Goal: Complete application form: Complete application form

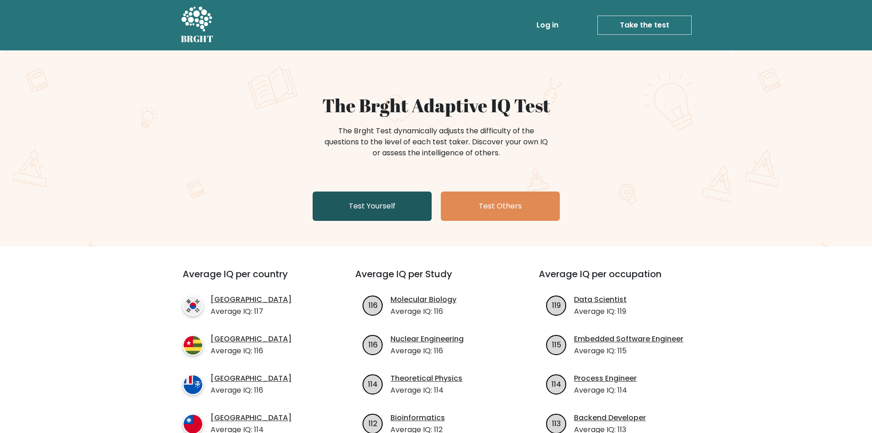
click at [407, 212] on link "Test Yourself" at bounding box center [372, 205] width 119 height 29
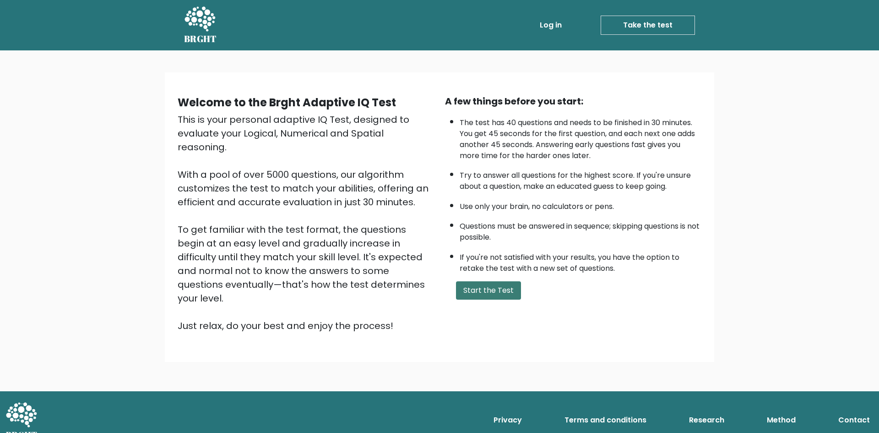
click at [488, 286] on button "Start the Test" at bounding box center [488, 290] width 65 height 18
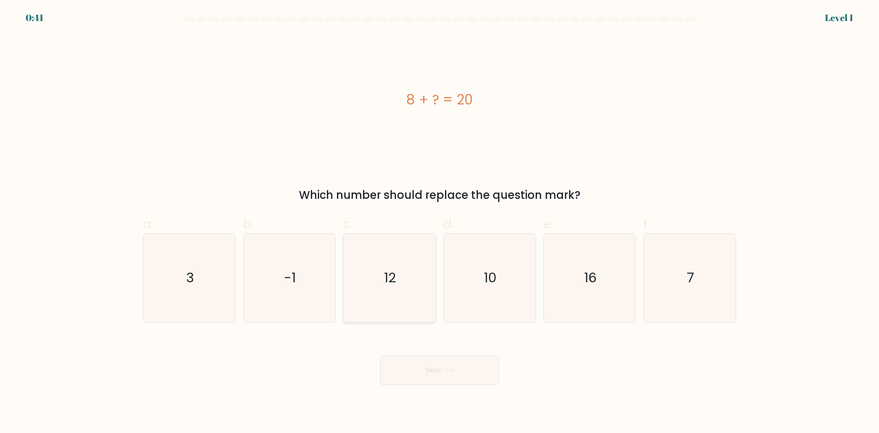
click at [400, 281] on icon "12" at bounding box center [389, 278] width 88 height 88
click at [440, 223] on input "c. 12" at bounding box center [440, 220] width 0 height 6
radio input "true"
click at [479, 373] on button "Next" at bounding box center [439, 369] width 119 height 29
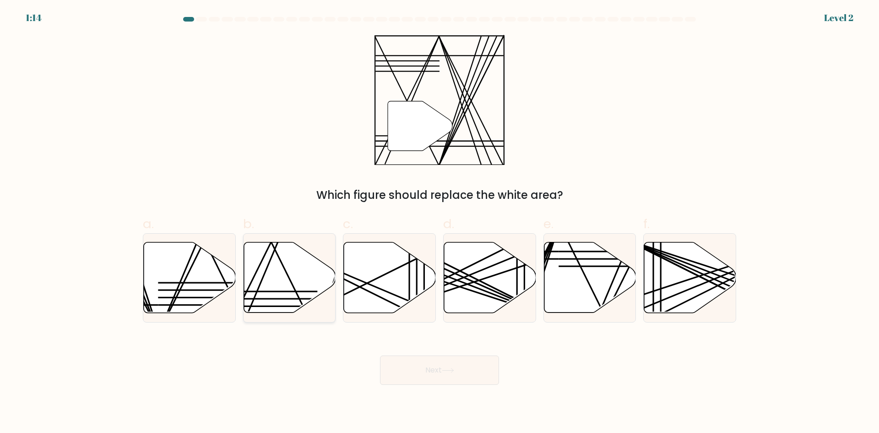
click at [300, 286] on icon at bounding box center [290, 277] width 92 height 71
click at [440, 223] on input "b." at bounding box center [440, 220] width 0 height 6
radio input "true"
click at [477, 379] on button "Next" at bounding box center [439, 369] width 119 height 29
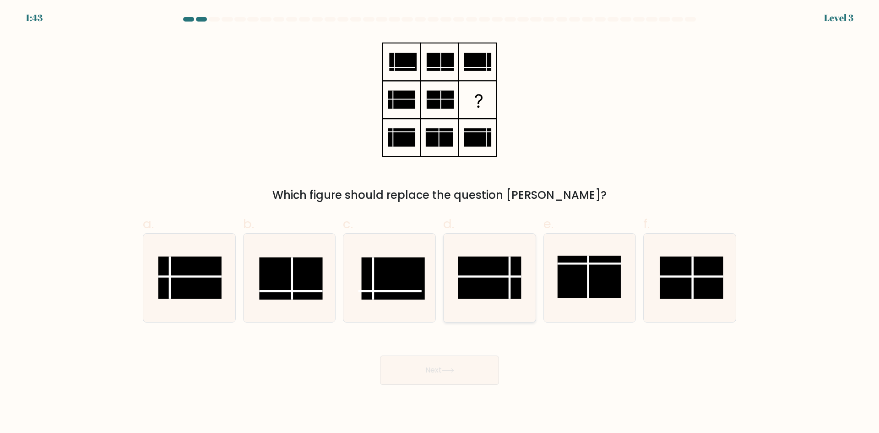
click at [490, 283] on rect at bounding box center [489, 277] width 63 height 42
click at [440, 223] on input "d." at bounding box center [440, 220] width 0 height 6
radio input "true"
click at [458, 360] on button "Next" at bounding box center [439, 369] width 119 height 29
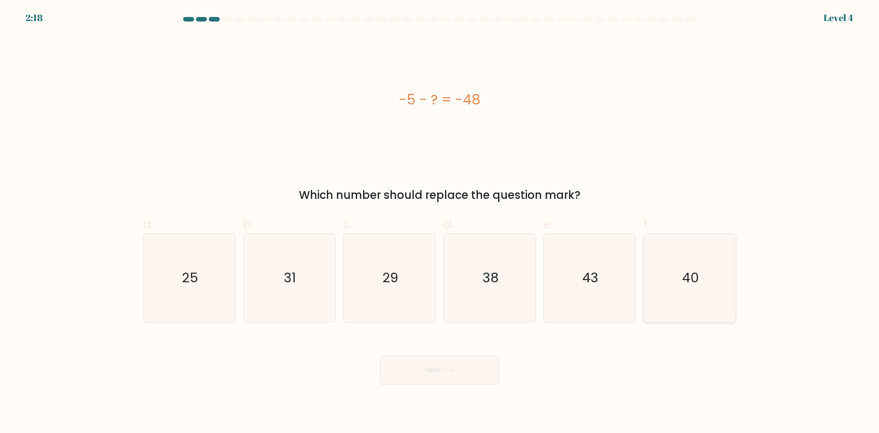
click at [707, 309] on icon "40" at bounding box center [690, 278] width 88 height 88
click at [440, 223] on input "f. 40" at bounding box center [440, 220] width 0 height 6
radio input "true"
click at [591, 284] on text "43" at bounding box center [590, 277] width 16 height 18
click at [440, 223] on input "e. 43" at bounding box center [440, 220] width 0 height 6
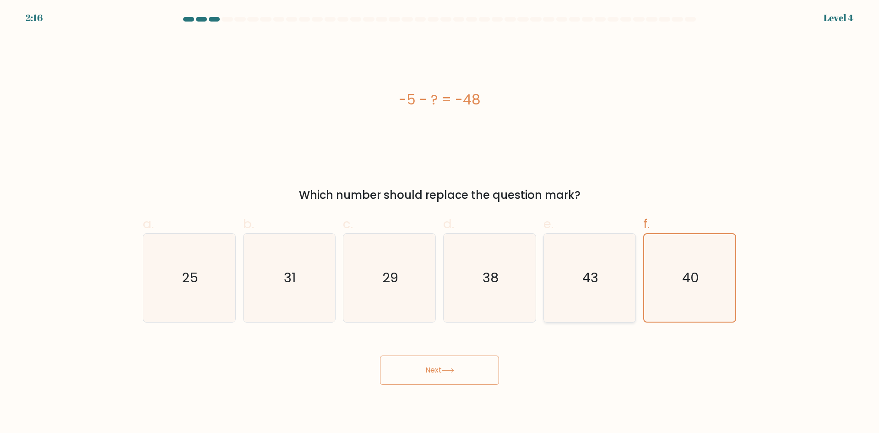
radio input "true"
click at [462, 381] on button "Next" at bounding box center [439, 369] width 119 height 29
click at [463, 369] on button "Next" at bounding box center [439, 369] width 119 height 29
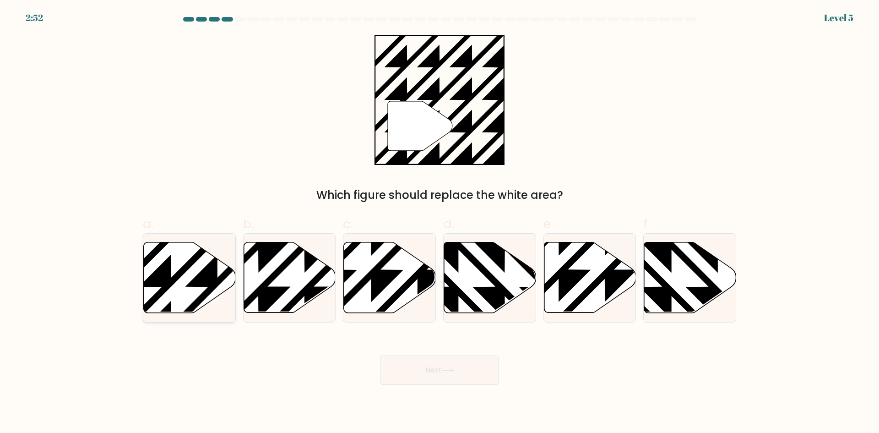
click at [206, 284] on icon at bounding box center [217, 239] width 185 height 185
click at [440, 223] on input "a." at bounding box center [440, 220] width 0 height 6
radio input "true"
click at [443, 366] on button "Next" at bounding box center [439, 369] width 119 height 29
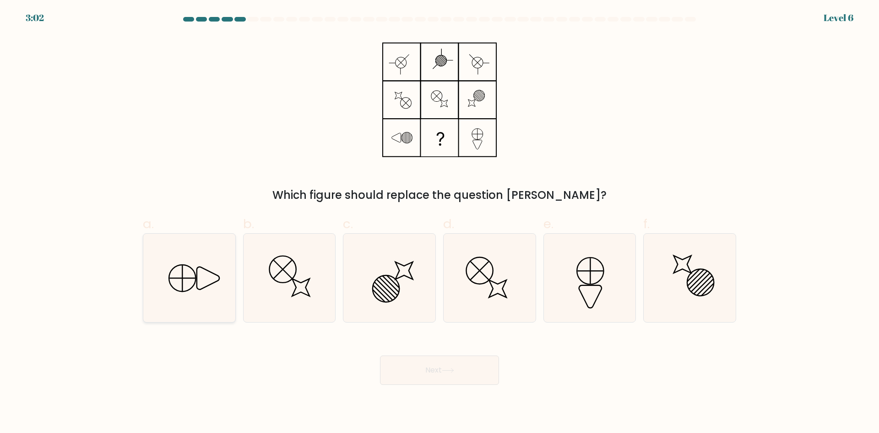
click at [181, 282] on icon at bounding box center [189, 278] width 88 height 88
click at [440, 223] on input "a." at bounding box center [440, 220] width 0 height 6
radio input "true"
click at [430, 371] on button "Next" at bounding box center [439, 369] width 119 height 29
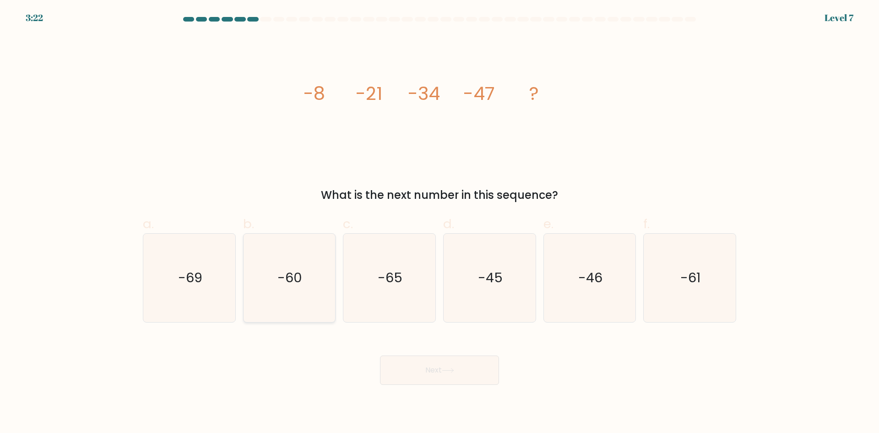
click at [305, 276] on icon "-60" at bounding box center [289, 278] width 88 height 88
click at [440, 223] on input "b. -60" at bounding box center [440, 220] width 0 height 6
radio input "true"
click at [441, 360] on button "Next" at bounding box center [439, 369] width 119 height 29
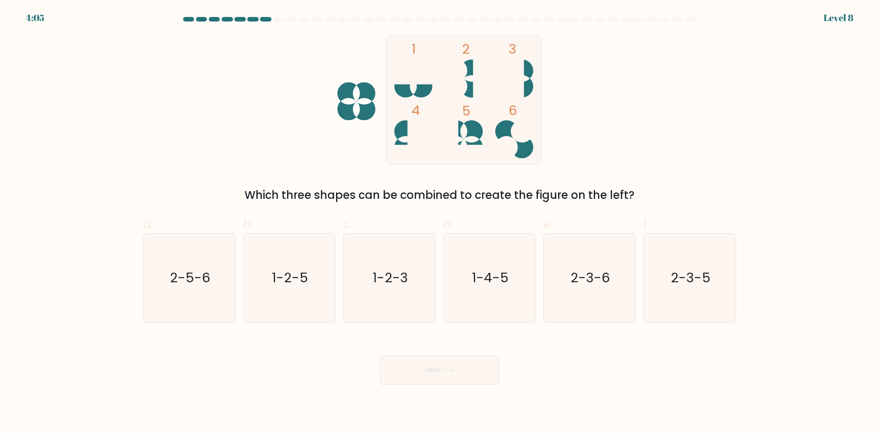
click at [439, 375] on button "Next" at bounding box center [439, 369] width 119 height 29
click at [500, 293] on icon "1-4-5" at bounding box center [490, 278] width 88 height 88
click at [440, 223] on input "d. 1-4-5" at bounding box center [440, 220] width 0 height 6
radio input "true"
click at [458, 373] on button "Next" at bounding box center [439, 369] width 119 height 29
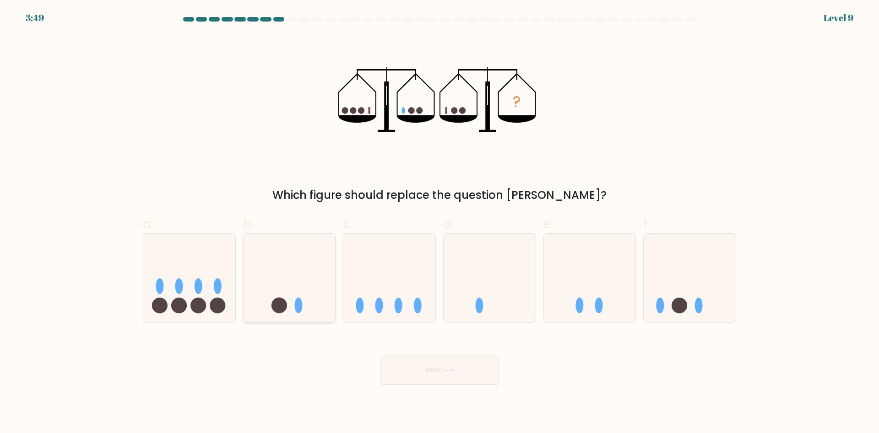
click at [296, 294] on icon at bounding box center [290, 277] width 92 height 76
click at [440, 223] on input "b." at bounding box center [440, 220] width 0 height 6
radio input "true"
click at [460, 372] on button "Next" at bounding box center [439, 369] width 119 height 29
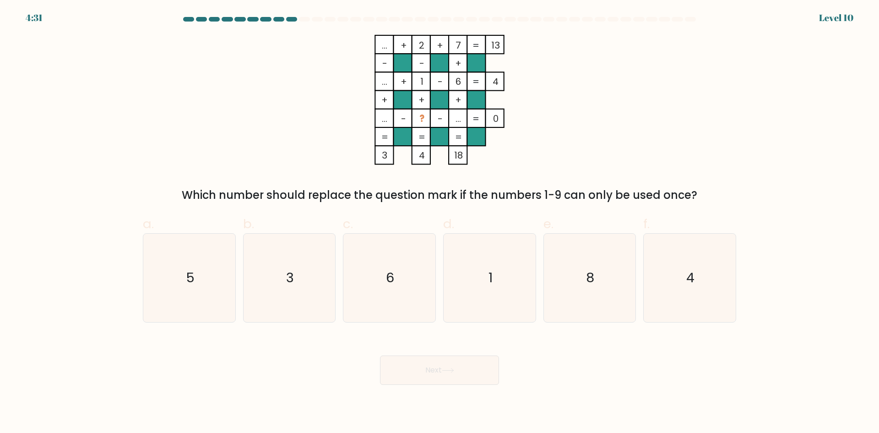
click at [421, 372] on button "Next" at bounding box center [439, 369] width 119 height 29
click at [292, 275] on text "3" at bounding box center [290, 277] width 8 height 18
click at [440, 223] on input "b. 3" at bounding box center [440, 220] width 0 height 6
radio input "true"
click at [445, 366] on button "Next" at bounding box center [439, 369] width 119 height 29
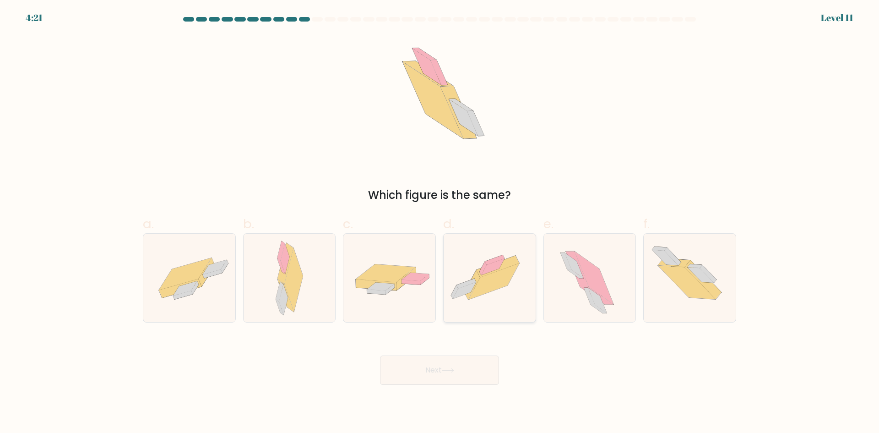
click at [499, 288] on icon at bounding box center [493, 281] width 51 height 36
click at [440, 223] on input "d." at bounding box center [440, 220] width 0 height 6
radio input "true"
click at [479, 366] on button "Next" at bounding box center [439, 369] width 119 height 29
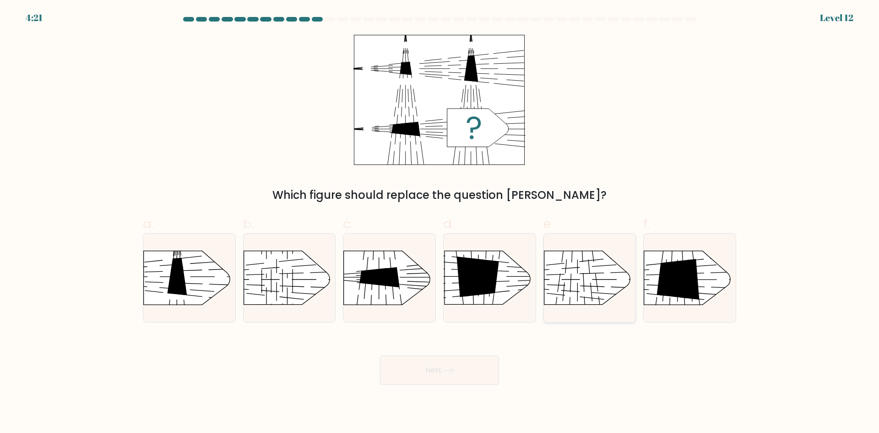
click at [605, 279] on rect at bounding box center [532, 238] width 239 height 182
click at [440, 223] on input "e." at bounding box center [440, 220] width 0 height 6
radio input "true"
click at [562, 283] on rect at bounding box center [533, 239] width 237 height 180
click at [440, 223] on input "e." at bounding box center [440, 220] width 0 height 6
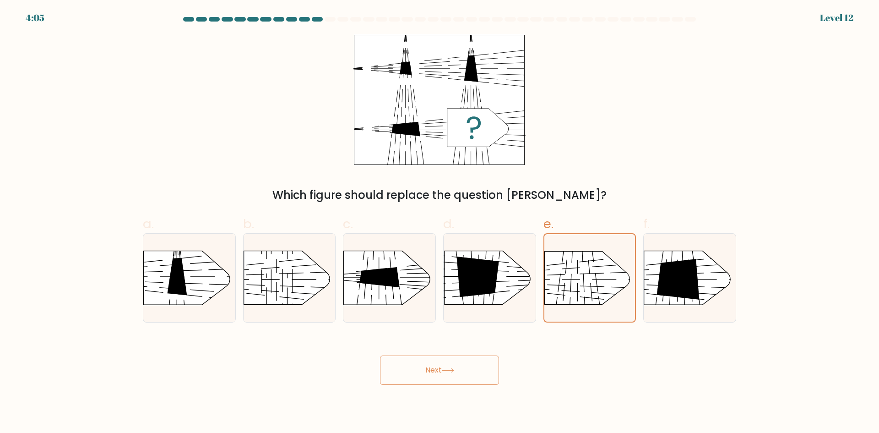
click at [404, 371] on button "Next" at bounding box center [439, 369] width 119 height 29
click at [419, 374] on button "Next" at bounding box center [439, 369] width 119 height 29
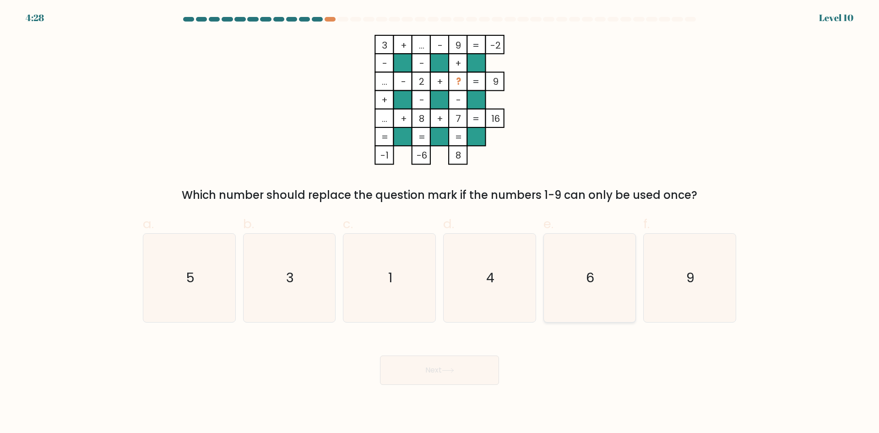
click at [584, 287] on icon "6" at bounding box center [589, 278] width 88 height 88
click at [440, 223] on input "e. 6" at bounding box center [440, 220] width 0 height 6
radio input "true"
click at [445, 366] on button "Next" at bounding box center [439, 369] width 119 height 29
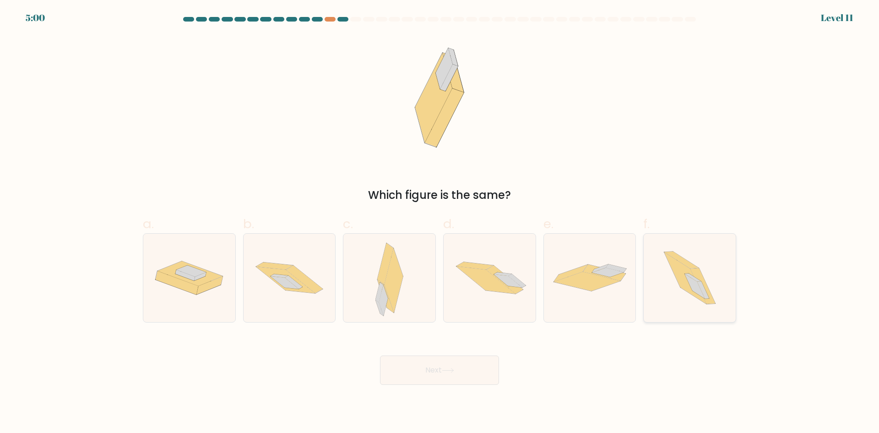
click at [691, 285] on icon at bounding box center [695, 286] width 20 height 25
click at [440, 223] on input "f." at bounding box center [440, 220] width 0 height 6
radio input "true"
click at [466, 379] on button "Next" at bounding box center [439, 369] width 119 height 29
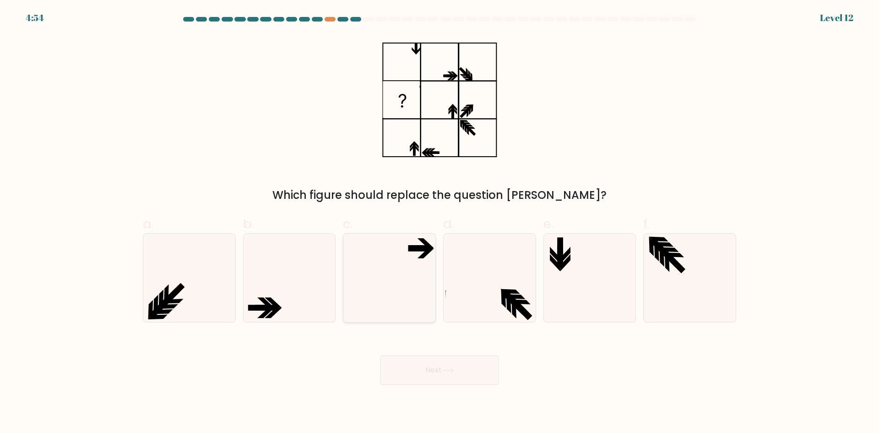
click at [414, 245] on icon at bounding box center [419, 247] width 22 height 5
click at [440, 223] on input "c." at bounding box center [440, 220] width 0 height 6
radio input "true"
click at [458, 381] on button "Next" at bounding box center [439, 369] width 119 height 29
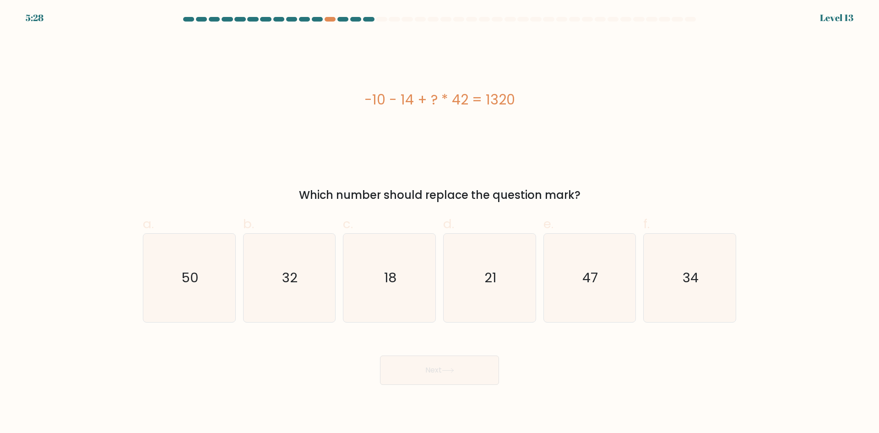
click at [441, 99] on div "-10 - 14 + ? * 42 = 1320" at bounding box center [439, 99] width 593 height 21
click at [444, 97] on div "-10 - 14 + ? * 42 = 1320" at bounding box center [439, 99] width 593 height 21
click at [444, 100] on div "-10 - 14 + ? * 42 = 1320" at bounding box center [439, 99] width 593 height 21
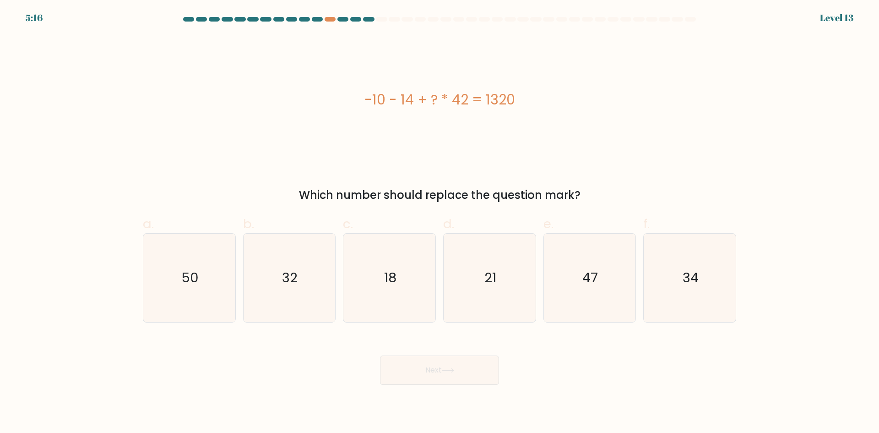
drag, startPoint x: 444, startPoint y: 94, endPoint x: 462, endPoint y: 130, distance: 39.9
click at [462, 130] on div "-10 - 14 + ? * 42 = 1320" at bounding box center [439, 100] width 593 height 130
click at [449, 110] on div "-10 - 14 + ? * 42 = 1320" at bounding box center [439, 99] width 593 height 21
click at [399, 300] on icon "18" at bounding box center [389, 278] width 88 height 88
click at [440, 223] on input "c. 18" at bounding box center [440, 220] width 0 height 6
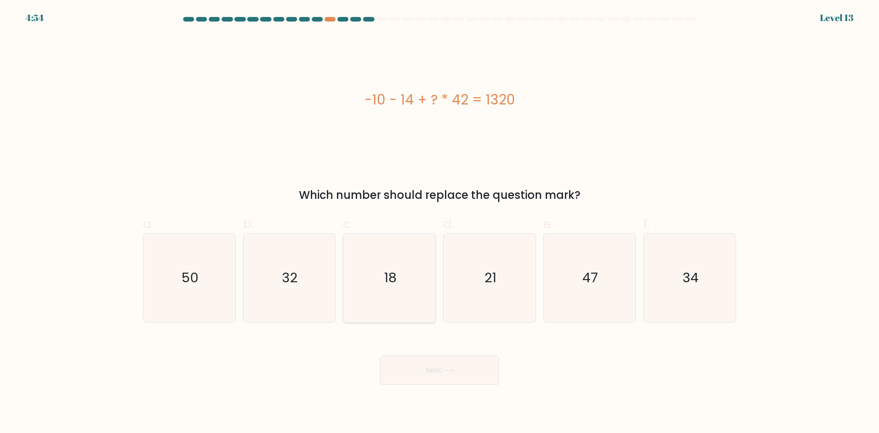
radio input "true"
click at [434, 368] on button "Next" at bounding box center [439, 369] width 119 height 29
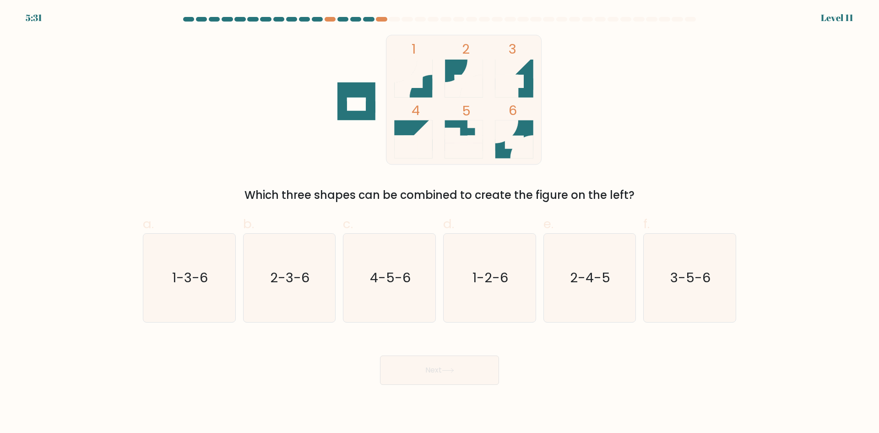
click at [378, 22] on div at bounding box center [439, 21] width 604 height 8
click at [332, 17] on div at bounding box center [330, 19] width 11 height 5
click at [328, 16] on div "5:29 Level 11" at bounding box center [439, 12] width 879 height 25
click at [332, 22] on div at bounding box center [439, 21] width 604 height 8
click at [423, 88] on icon at bounding box center [413, 87] width 38 height 19
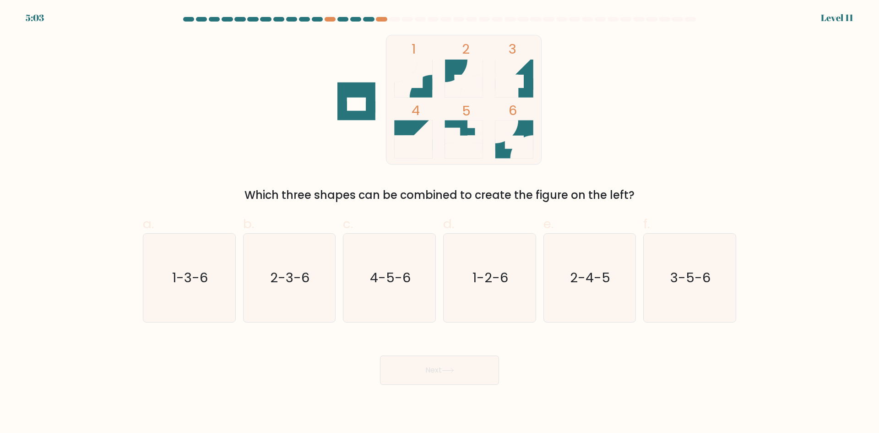
click at [527, 83] on icon at bounding box center [514, 87] width 38 height 19
click at [429, 123] on icon at bounding box center [423, 139] width 18 height 38
click at [527, 125] on icon at bounding box center [514, 135] width 38 height 30
click at [512, 136] on icon at bounding box center [506, 131] width 23 height 23
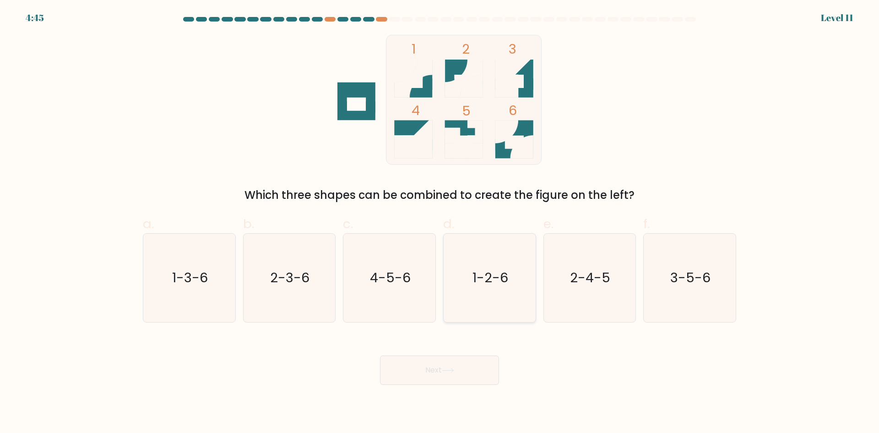
click at [509, 292] on icon "1-2-6" at bounding box center [490, 278] width 88 height 88
click at [440, 223] on input "d. 1-2-6" at bounding box center [440, 220] width 0 height 6
radio input "true"
click at [434, 378] on button "Next" at bounding box center [439, 369] width 119 height 29
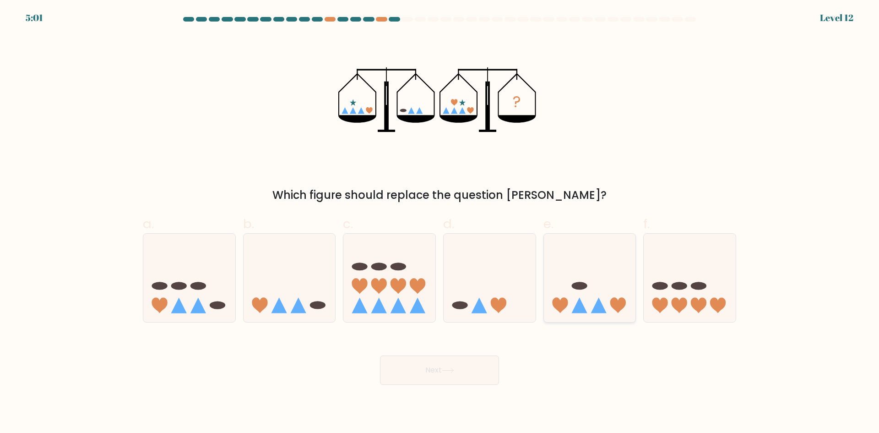
click at [597, 279] on icon at bounding box center [590, 277] width 92 height 76
click at [440, 223] on input "e." at bounding box center [440, 220] width 0 height 6
radio input "true"
click at [452, 343] on div "Next" at bounding box center [439, 358] width 604 height 51
click at [449, 363] on button "Next" at bounding box center [439, 369] width 119 height 29
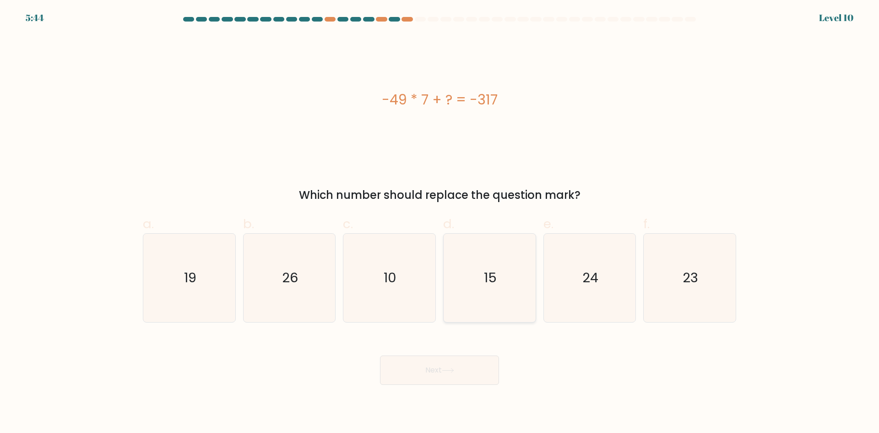
click at [467, 285] on icon "15" at bounding box center [490, 278] width 88 height 88
click at [440, 223] on input "d. 15" at bounding box center [440, 220] width 0 height 6
radio input "true"
click at [442, 357] on button "Next" at bounding box center [439, 369] width 119 height 29
click at [434, 381] on button "Next" at bounding box center [439, 369] width 119 height 29
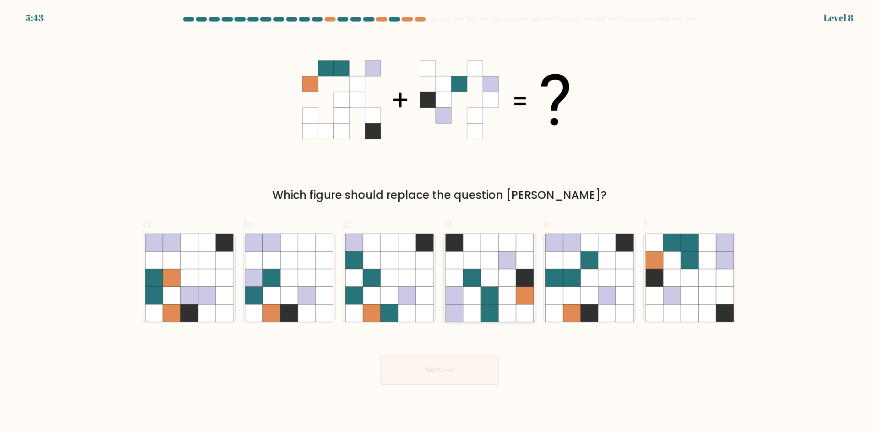
click at [468, 309] on icon at bounding box center [471, 312] width 17 height 17
click at [440, 223] on input "d." at bounding box center [440, 220] width 0 height 6
radio input "true"
click at [443, 370] on button "Next" at bounding box center [439, 369] width 119 height 29
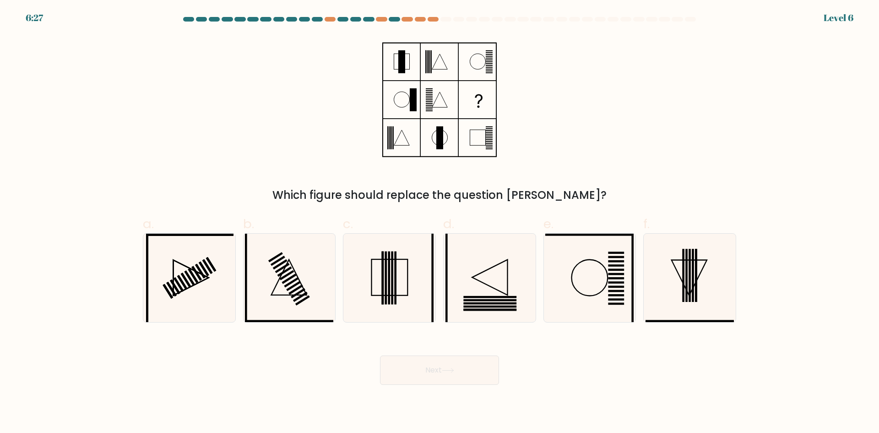
click at [434, 369] on button "Next" at bounding box center [439, 369] width 119 height 29
click at [481, 278] on icon at bounding box center [490, 278] width 88 height 88
click at [440, 223] on input "d." at bounding box center [440, 220] width 0 height 6
radio input "true"
click at [440, 363] on button "Next" at bounding box center [439, 369] width 119 height 29
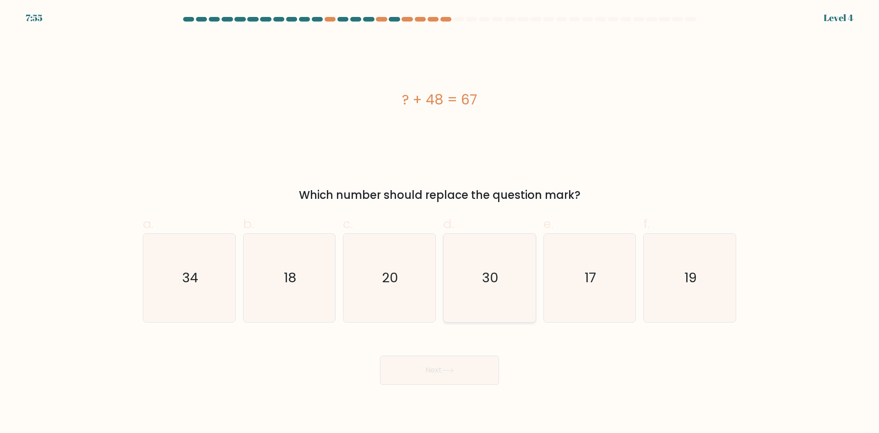
click at [464, 296] on icon "30" at bounding box center [490, 278] width 88 height 88
click at [440, 223] on input "d. 30" at bounding box center [440, 220] width 0 height 6
radio input "true"
click at [446, 359] on button "Next" at bounding box center [439, 369] width 119 height 29
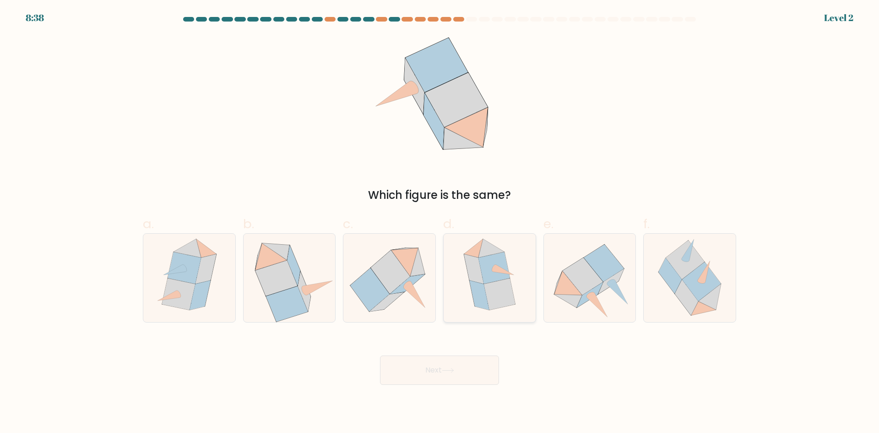
click at [494, 267] on icon at bounding box center [494, 267] width 4 height 7
click at [440, 223] on input "d." at bounding box center [440, 220] width 0 height 6
radio input "true"
click at [442, 374] on button "Next" at bounding box center [439, 369] width 119 height 29
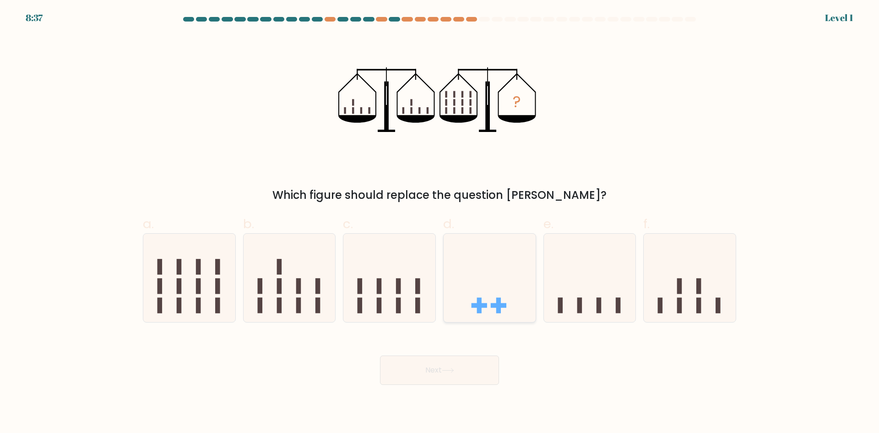
click at [473, 288] on icon at bounding box center [490, 277] width 92 height 76
click at [440, 223] on input "d." at bounding box center [440, 220] width 0 height 6
radio input "true"
click at [438, 368] on button "Next" at bounding box center [439, 369] width 119 height 29
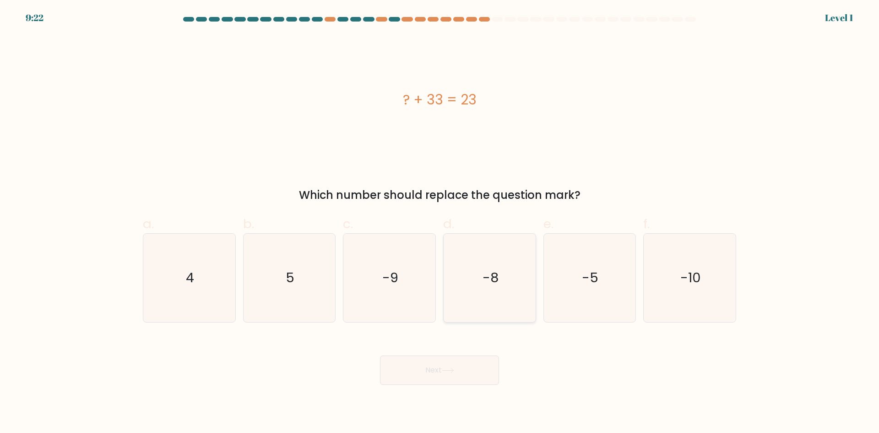
click at [494, 297] on icon "-8" at bounding box center [490, 278] width 88 height 88
click at [440, 223] on input "d. -8" at bounding box center [440, 220] width 0 height 6
radio input "true"
click at [446, 366] on button "Next" at bounding box center [439, 369] width 119 height 29
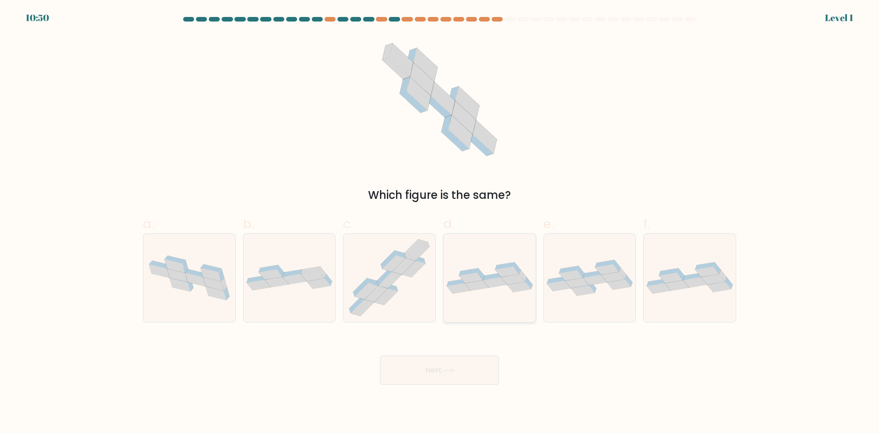
click at [494, 288] on icon at bounding box center [490, 278] width 92 height 32
click at [440, 223] on input "d." at bounding box center [440, 220] width 0 height 6
radio input "true"
click at [439, 370] on button "Next" at bounding box center [439, 369] width 119 height 29
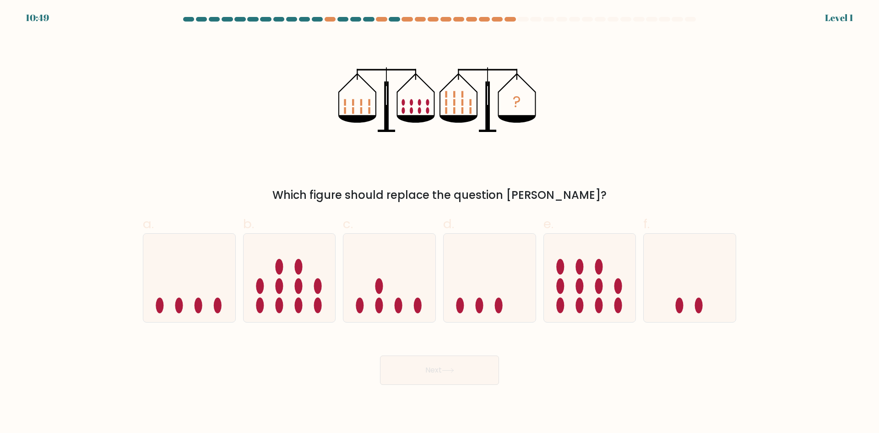
click at [478, 292] on icon at bounding box center [490, 277] width 92 height 76
click at [440, 223] on input "d." at bounding box center [440, 220] width 0 height 6
radio input "true"
click at [437, 364] on button "Next" at bounding box center [439, 369] width 119 height 29
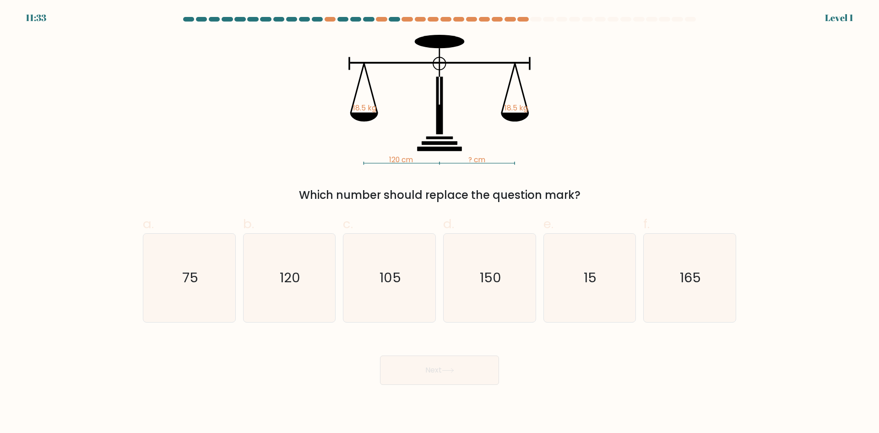
click at [490, 300] on icon "150" at bounding box center [490, 278] width 88 height 88
click at [440, 223] on input "d. 150" at bounding box center [440, 220] width 0 height 6
radio input "true"
click at [441, 380] on button "Next" at bounding box center [439, 369] width 119 height 29
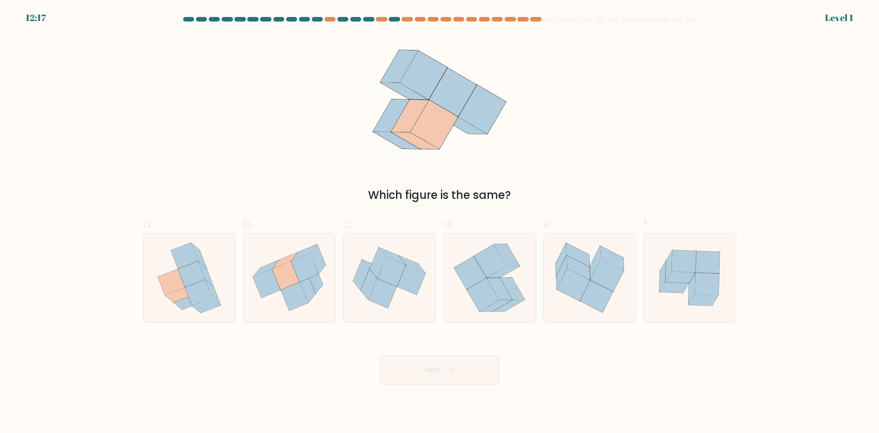
click at [483, 297] on icon at bounding box center [483, 294] width 33 height 33
click at [440, 223] on input "d." at bounding box center [440, 220] width 0 height 6
radio input "true"
click at [408, 373] on button "Next" at bounding box center [439, 369] width 119 height 29
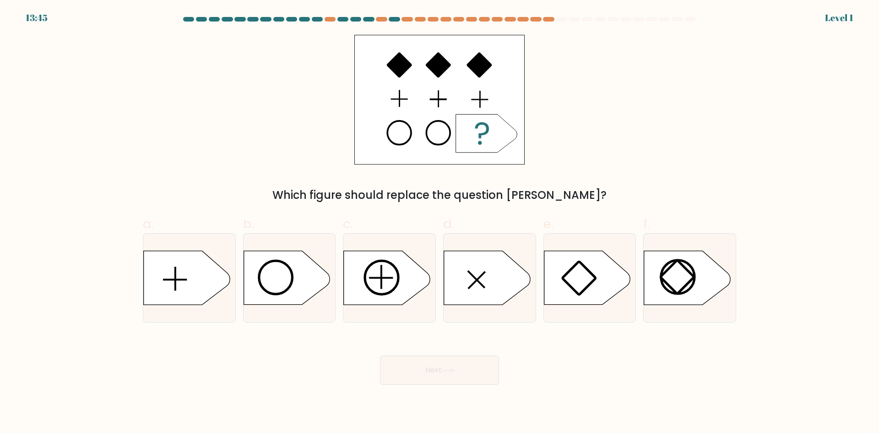
click at [404, 289] on icon at bounding box center [387, 278] width 86 height 54
click at [440, 223] on input "c." at bounding box center [440, 220] width 0 height 6
radio input "true"
click at [423, 368] on button "Next" at bounding box center [439, 369] width 119 height 29
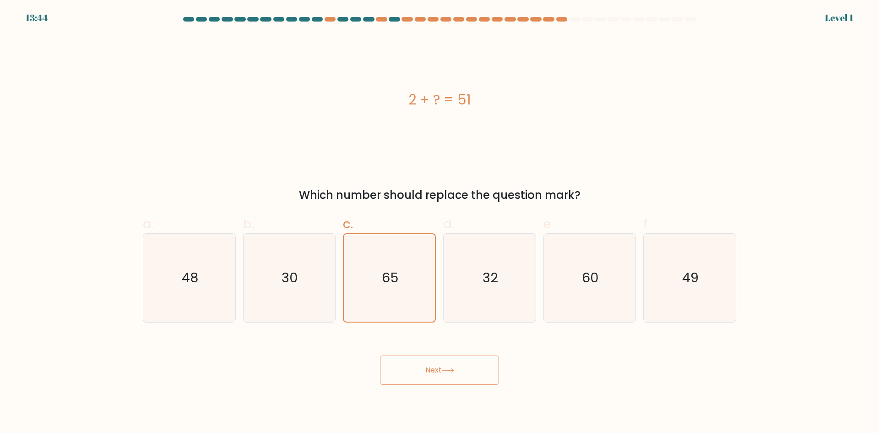
click at [424, 354] on div "Next" at bounding box center [439, 358] width 604 height 51
click at [407, 282] on icon "65" at bounding box center [389, 277] width 87 height 87
click at [440, 223] on input "c. 65" at bounding box center [440, 220] width 0 height 6
click at [435, 365] on button "Next" at bounding box center [439, 369] width 119 height 29
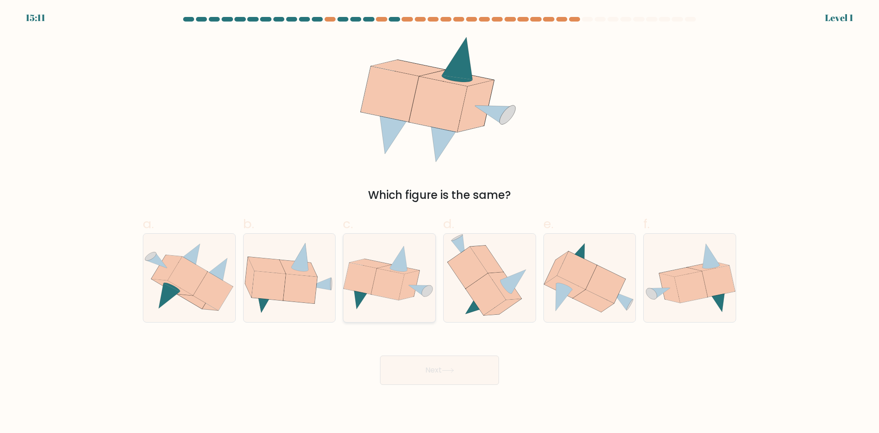
click at [395, 291] on icon at bounding box center [387, 284] width 33 height 32
click at [440, 223] on input "c." at bounding box center [440, 220] width 0 height 6
radio input "true"
click at [437, 366] on button "Next" at bounding box center [439, 369] width 119 height 29
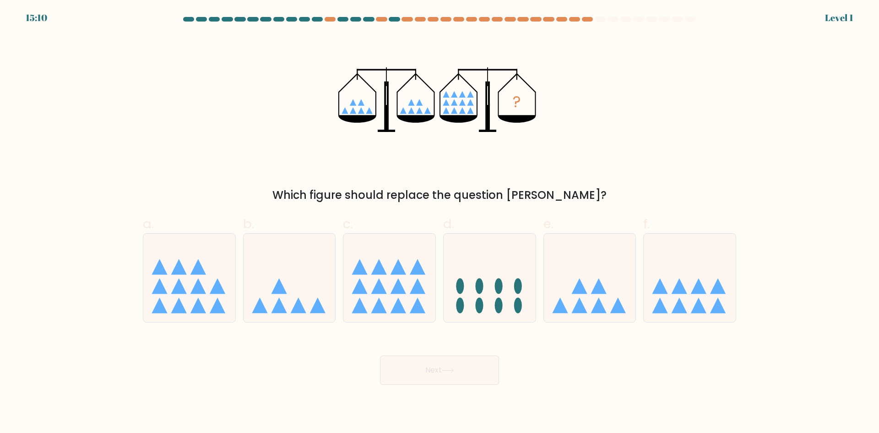
click at [426, 290] on icon at bounding box center [389, 277] width 92 height 76
click at [440, 223] on input "c." at bounding box center [440, 220] width 0 height 6
radio input "true"
click at [428, 359] on button "Next" at bounding box center [439, 369] width 119 height 29
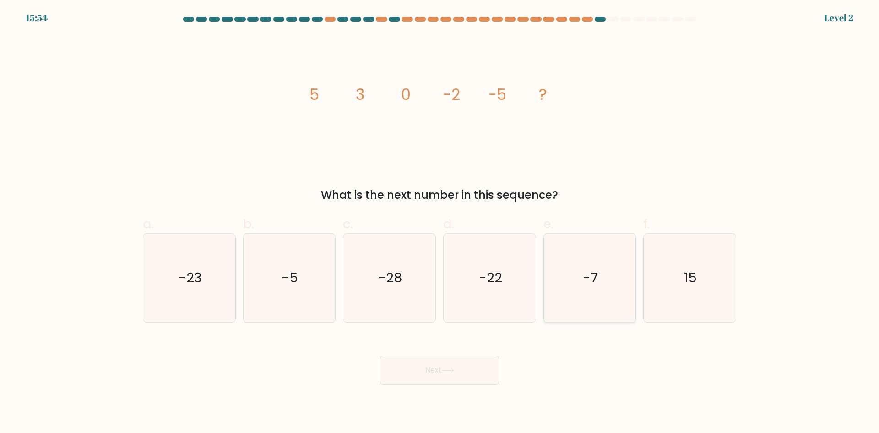
click at [576, 296] on icon "-7" at bounding box center [589, 278] width 88 height 88
click at [440, 223] on input "e. -7" at bounding box center [440, 220] width 0 height 6
radio input "true"
click at [452, 379] on button "Next" at bounding box center [439, 369] width 119 height 29
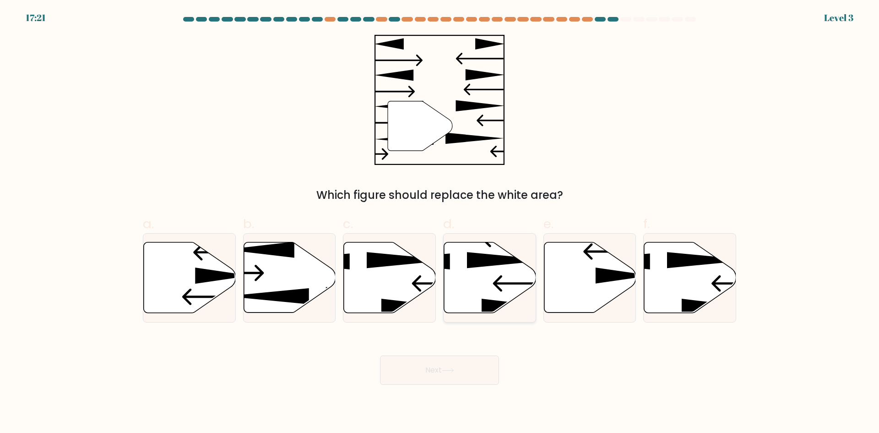
click at [473, 298] on icon at bounding box center [490, 277] width 92 height 71
click at [440, 223] on input "d." at bounding box center [440, 220] width 0 height 6
radio input "true"
click at [442, 378] on button "Next" at bounding box center [439, 369] width 119 height 29
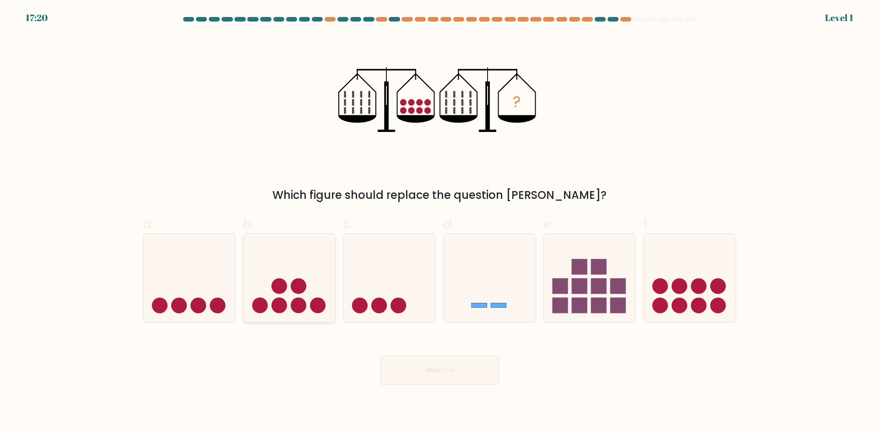
click at [305, 281] on icon at bounding box center [290, 277] width 92 height 76
click at [440, 223] on input "b." at bounding box center [440, 220] width 0 height 6
radio input "true"
click at [423, 364] on button "Next" at bounding box center [439, 369] width 119 height 29
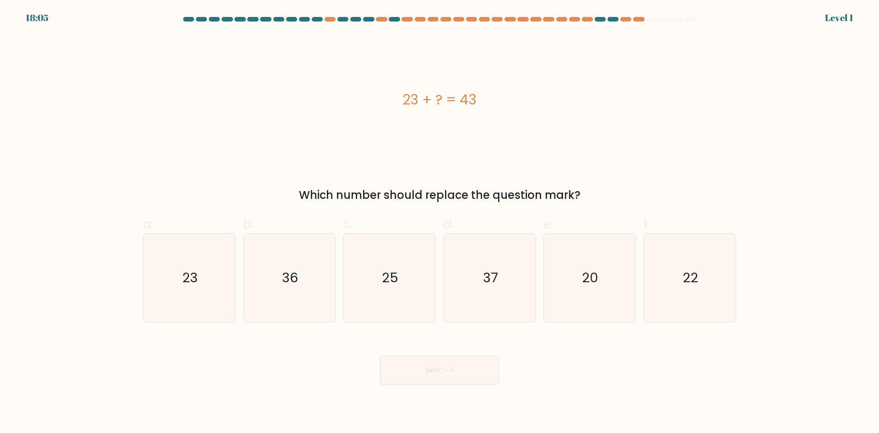
click at [673, 287] on icon "22" at bounding box center [690, 278] width 88 height 88
click at [440, 223] on input "f. 22" at bounding box center [440, 220] width 0 height 6
radio input "true"
click at [488, 370] on button "Next" at bounding box center [439, 369] width 119 height 29
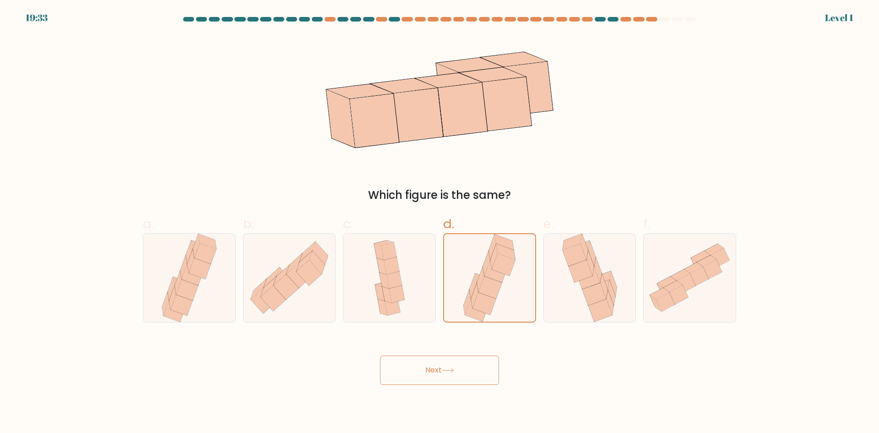
click at [442, 362] on button "Next" at bounding box center [439, 369] width 119 height 29
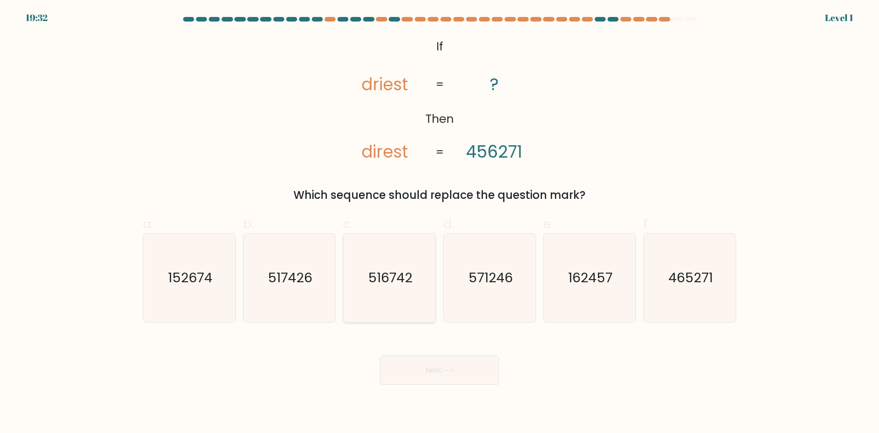
click at [390, 295] on icon "516742" at bounding box center [389, 278] width 88 height 88
click at [440, 223] on input "c. 516742" at bounding box center [440, 220] width 0 height 6
radio input "true"
click at [456, 373] on button "Next" at bounding box center [439, 369] width 119 height 29
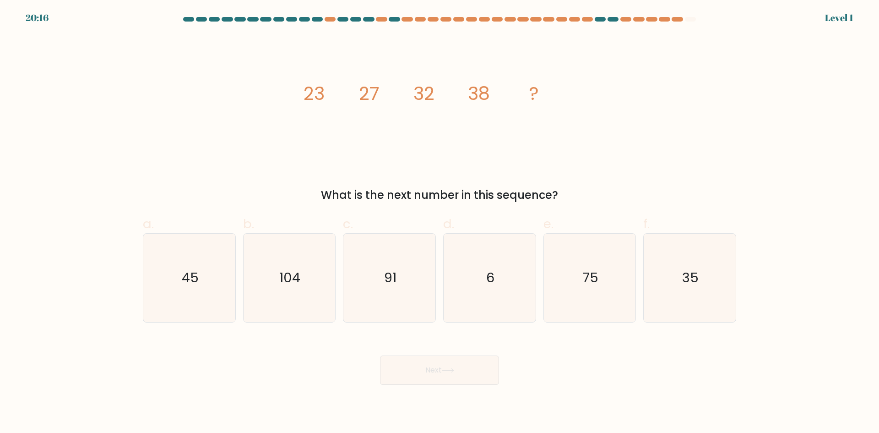
click at [299, 292] on icon "104" at bounding box center [289, 278] width 88 height 88
click at [440, 223] on input "b. 104" at bounding box center [440, 220] width 0 height 6
radio input "true"
click at [420, 359] on button "Next" at bounding box center [439, 369] width 119 height 29
click at [494, 288] on icon "6" at bounding box center [490, 278] width 88 height 88
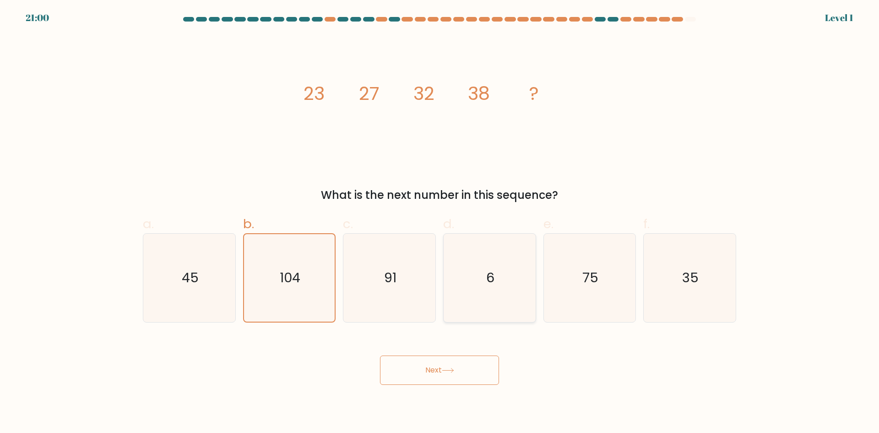
click at [440, 223] on input "d. 6" at bounding box center [440, 220] width 0 height 6
radio input "true"
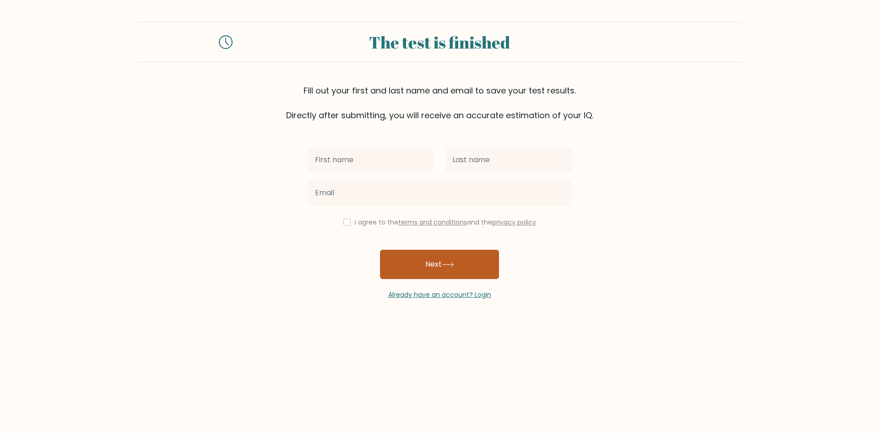
click at [452, 273] on button "Next" at bounding box center [439, 264] width 119 height 29
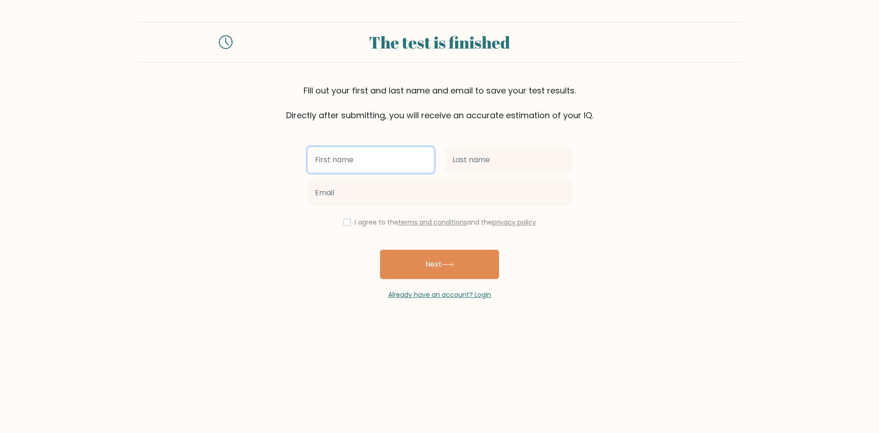
click at [377, 169] on input "text" at bounding box center [371, 160] width 126 height 26
type input "NATHAN"
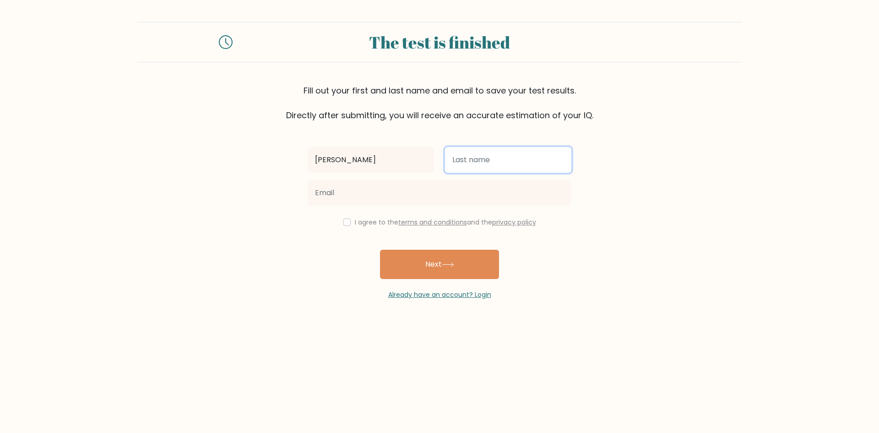
click at [488, 171] on input "text" at bounding box center [508, 160] width 126 height 26
type input "[PERSON_NAME]"
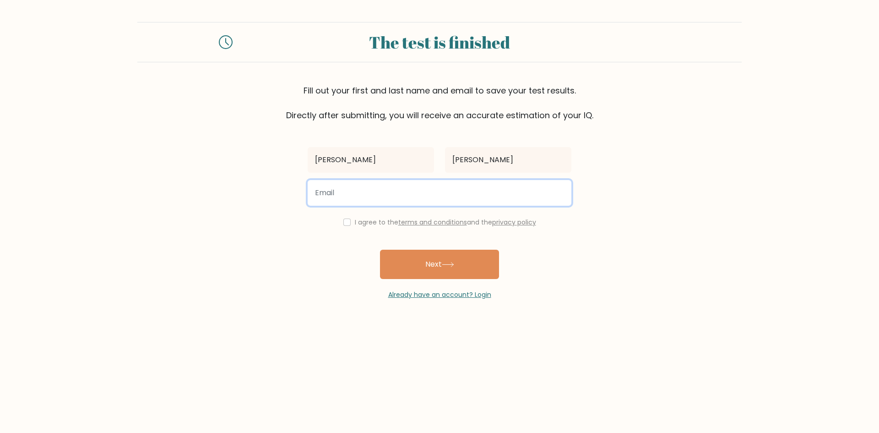
click at [363, 190] on input "email" at bounding box center [440, 193] width 264 height 26
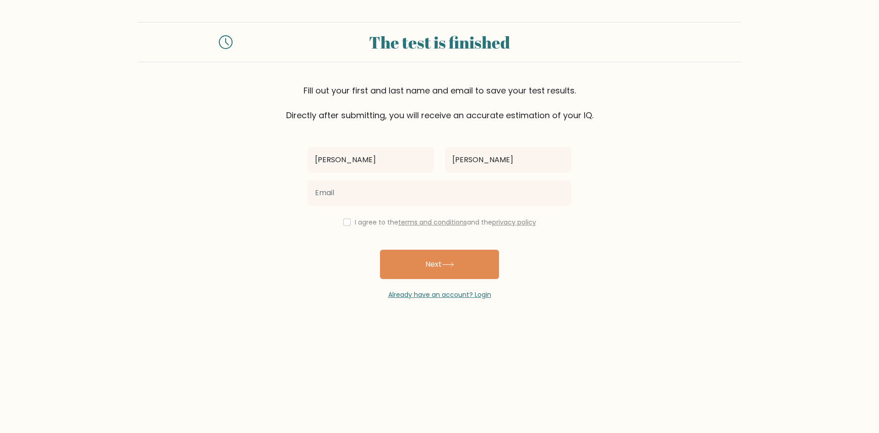
click at [352, 222] on div "I agree to the terms and conditions and the privacy policy" at bounding box center [439, 222] width 275 height 11
click at [346, 222] on input "checkbox" at bounding box center [346, 221] width 7 height 7
checkbox input "true"
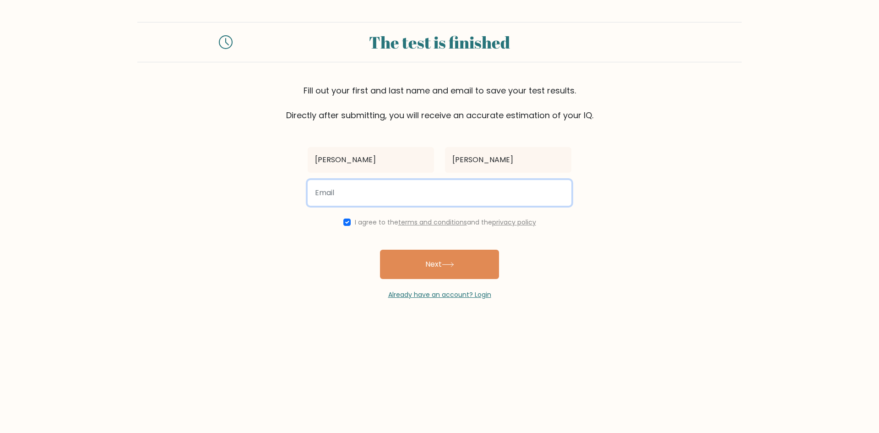
click at [364, 196] on input "email" at bounding box center [440, 193] width 264 height 26
type input "NATHAN.ZHENG483@EDUCATION.NSW.GOV.AU"
click at [380, 250] on button "Next" at bounding box center [439, 264] width 119 height 29
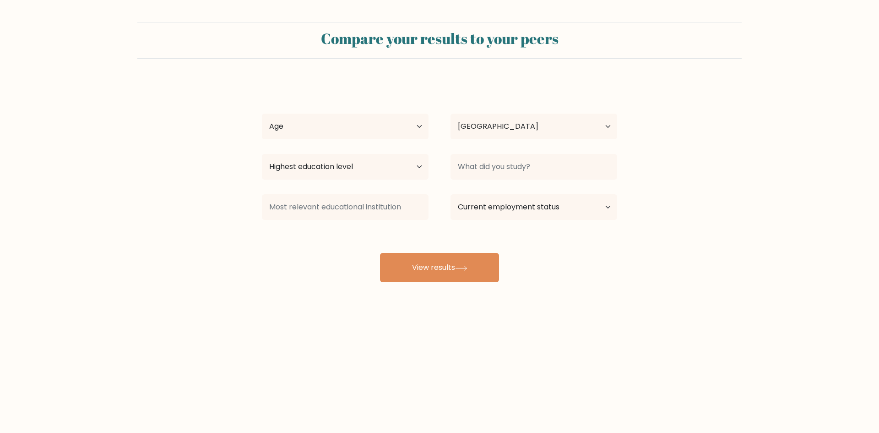
select select "AU"
click at [348, 130] on select "Age Under 18 years old 18-24 years old 25-34 years old 35-44 years old 45-54 ye…" at bounding box center [345, 127] width 167 height 26
select select "min_18"
click at [262, 114] on select "Age Under 18 years old 18-24 years old 25-34 years old 35-44 years old 45-54 ye…" at bounding box center [345, 127] width 167 height 26
click at [310, 155] on select "Highest education level No schooling Primary Lower Secondary Upper Secondary Oc…" at bounding box center [345, 167] width 167 height 26
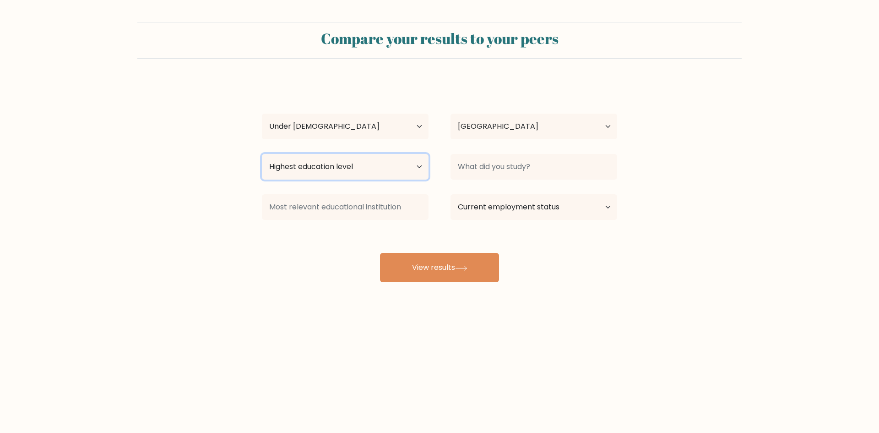
select select "primary"
click at [262, 154] on select "Highest education level No schooling Primary Lower Secondary Upper Secondary Oc…" at bounding box center [345, 167] width 167 height 26
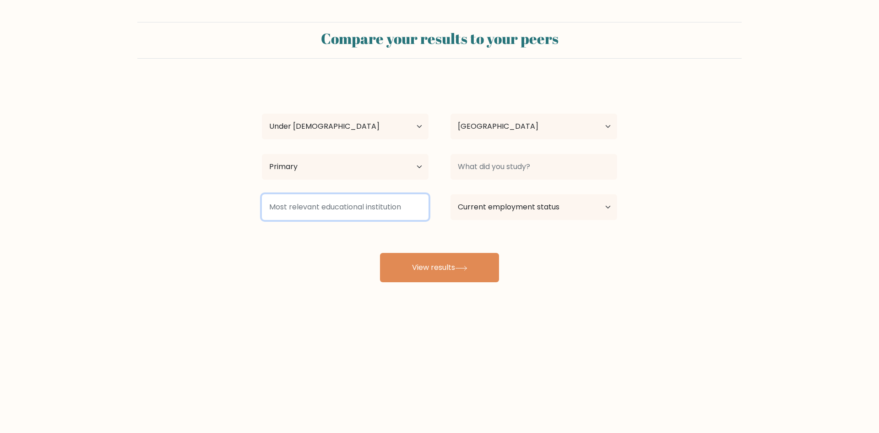
click at [326, 214] on input at bounding box center [345, 207] width 167 height 26
click at [566, 211] on select "Current employment status Employed Student Retired Other / prefer not to answer" at bounding box center [534, 207] width 167 height 26
select select "student"
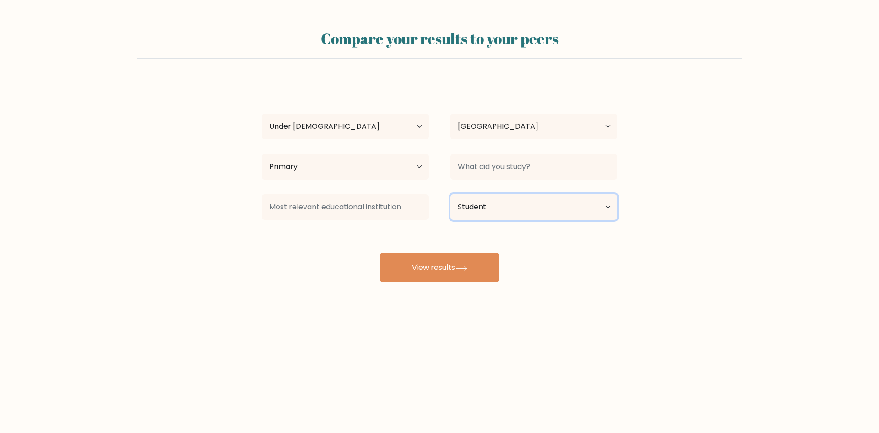
click at [451, 194] on select "Current employment status Employed Student Retired Other / prefer not to answer" at bounding box center [534, 207] width 167 height 26
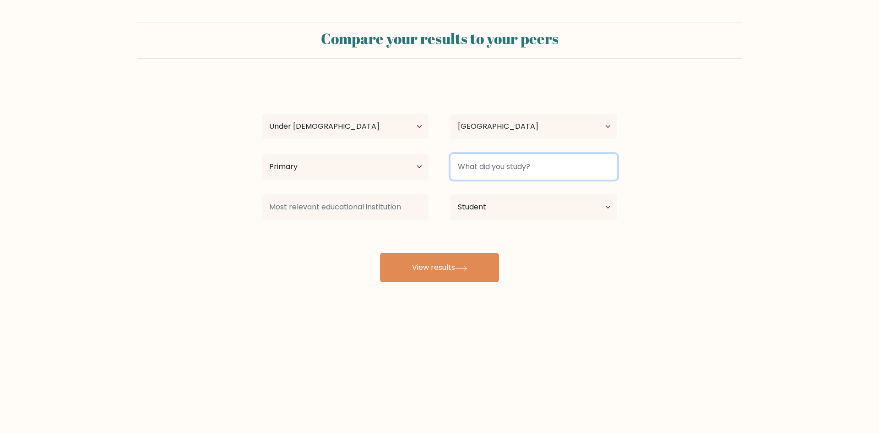
click at [493, 166] on input at bounding box center [534, 167] width 167 height 26
type input "EVRYTHING"
click at [335, 223] on div at bounding box center [345, 206] width 189 height 33
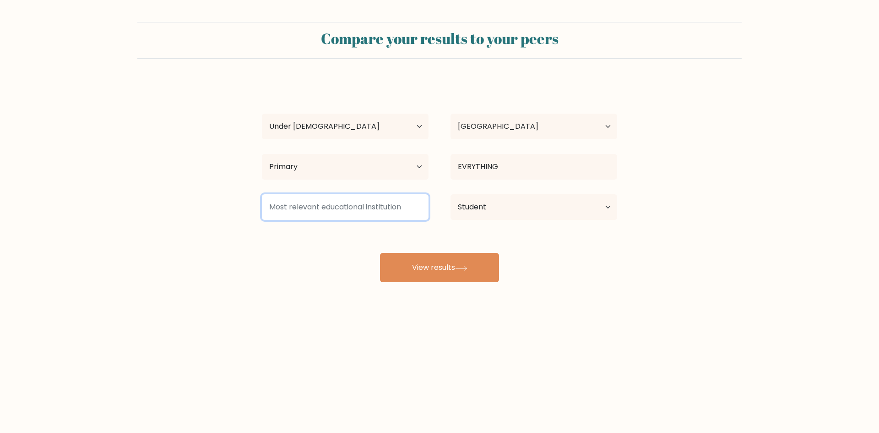
click at [334, 214] on input at bounding box center [345, 207] width 167 height 26
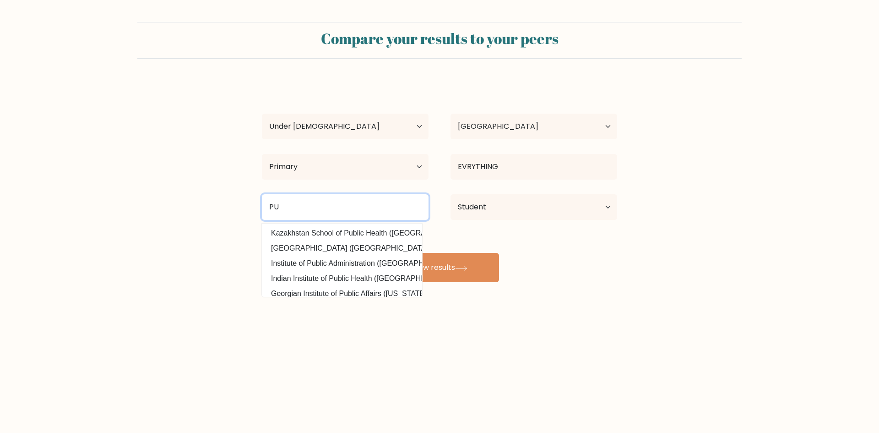
type input "P"
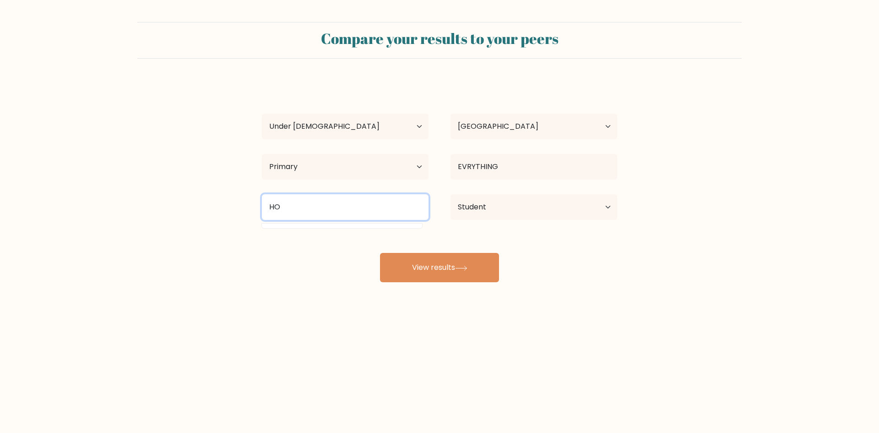
type input "H"
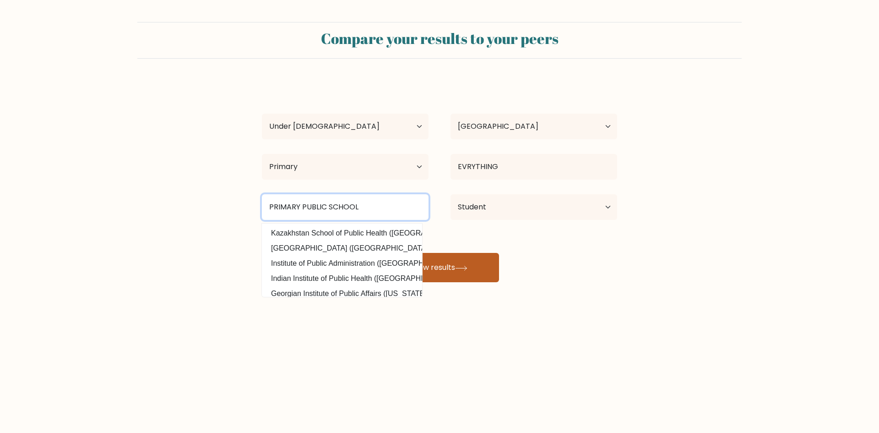
type input "PRIMARY PUBLIC SCHOOL"
click at [463, 261] on button "View results" at bounding box center [439, 267] width 119 height 29
